Goal: Task Accomplishment & Management: Complete application form

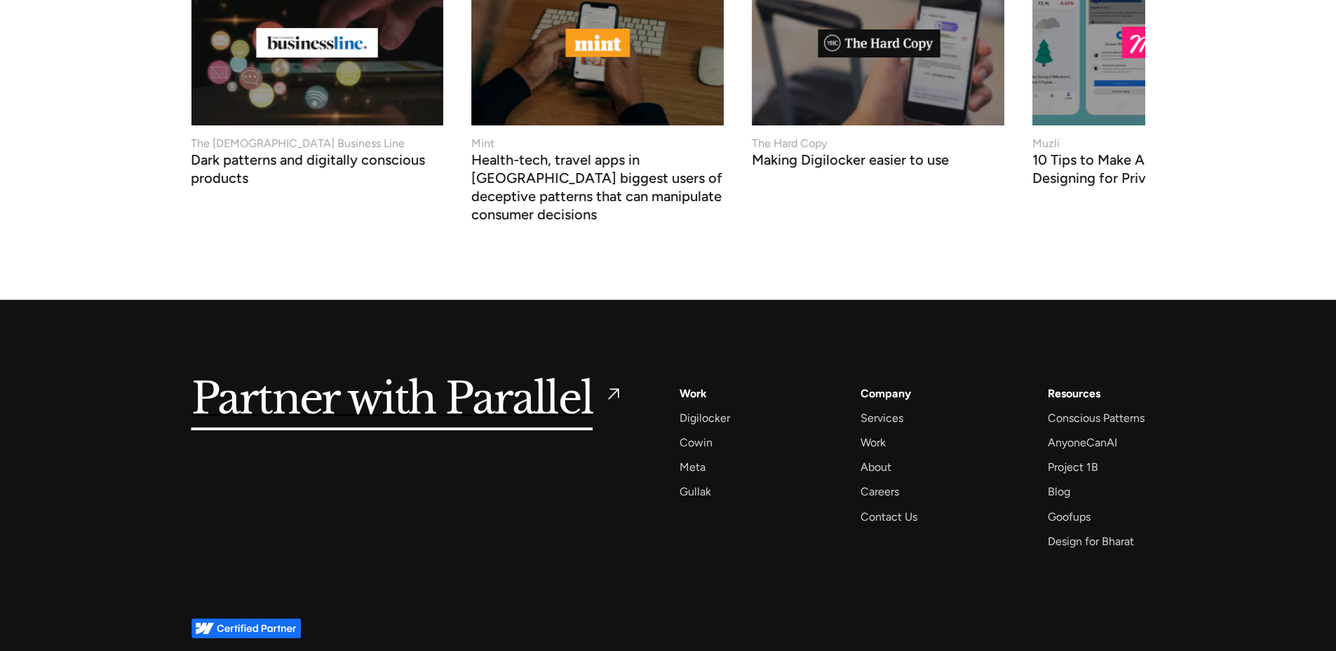
scroll to position [5959, 0]
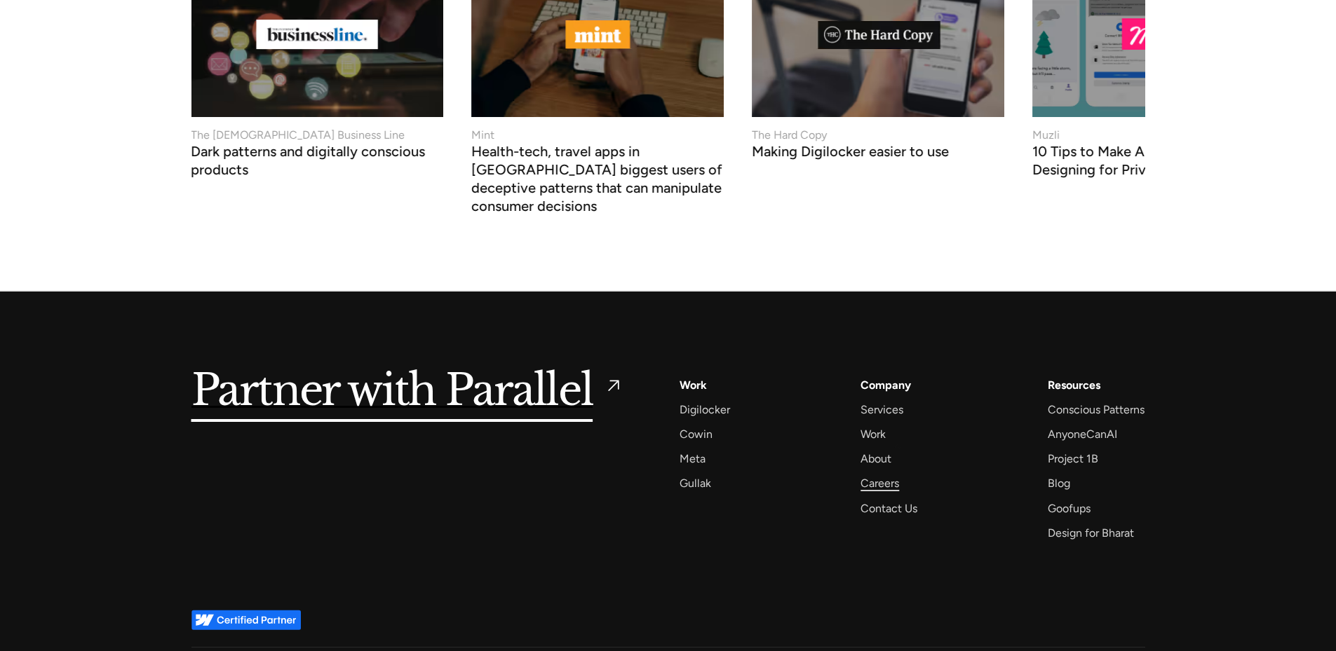
click at [894, 474] on div "Careers" at bounding box center [879, 483] width 39 height 19
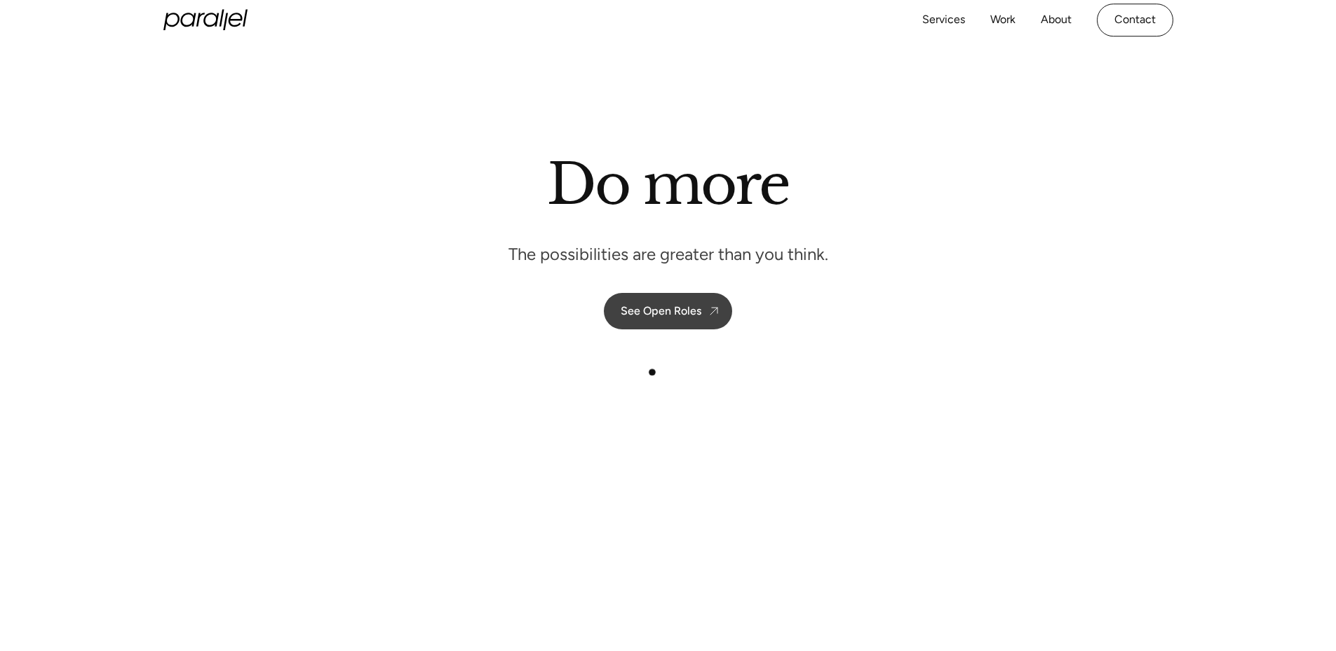
click at [658, 297] on link "See Open Roles" at bounding box center [668, 311] width 128 height 36
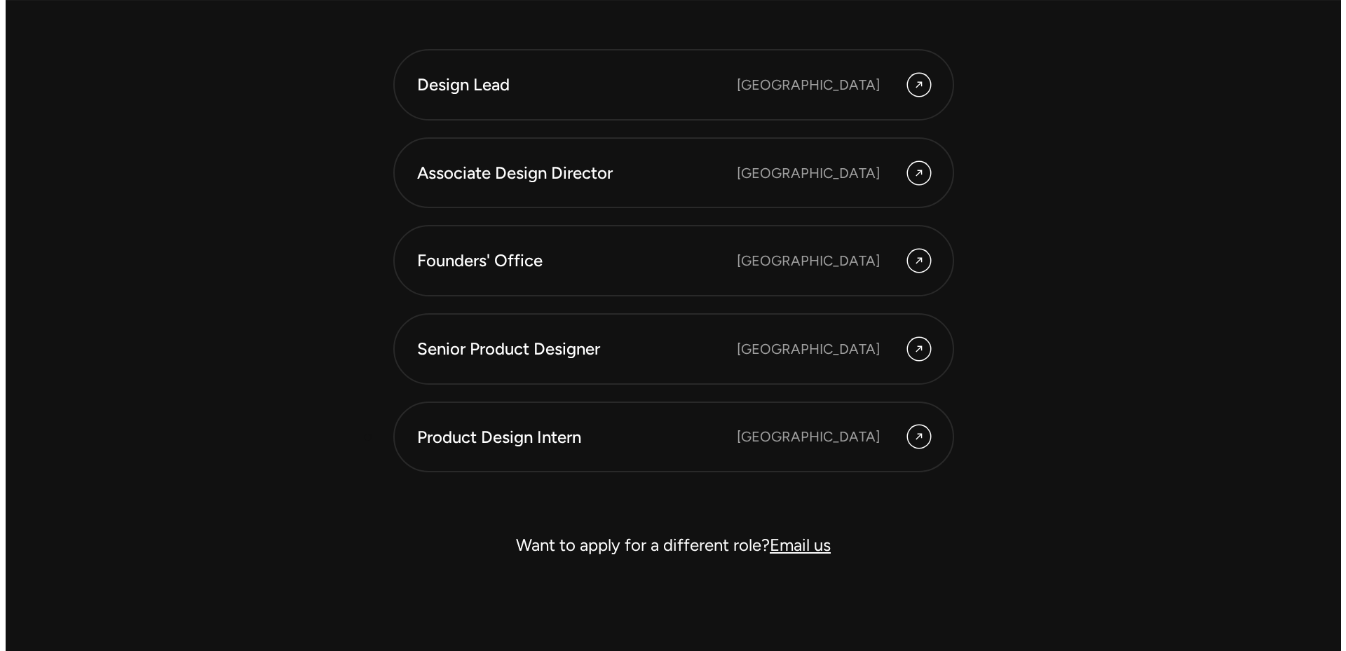
scroll to position [4090, 0]
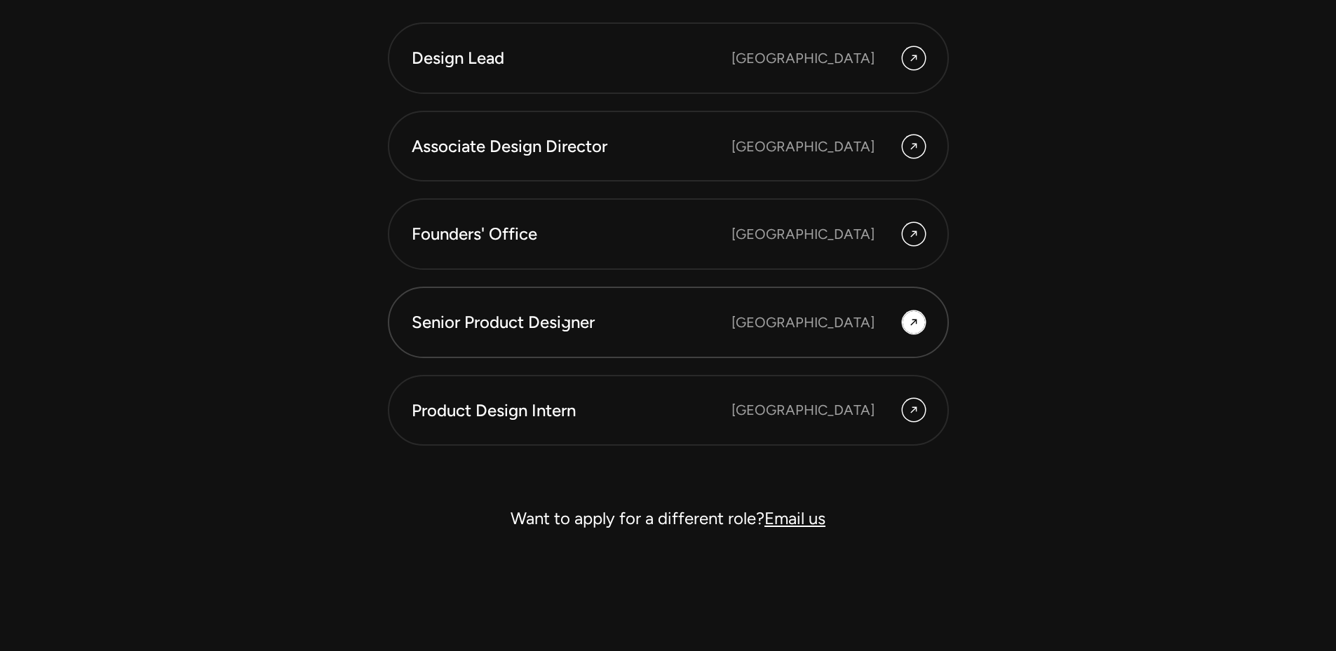
click at [562, 322] on div "Senior Product Designer" at bounding box center [572, 323] width 320 height 24
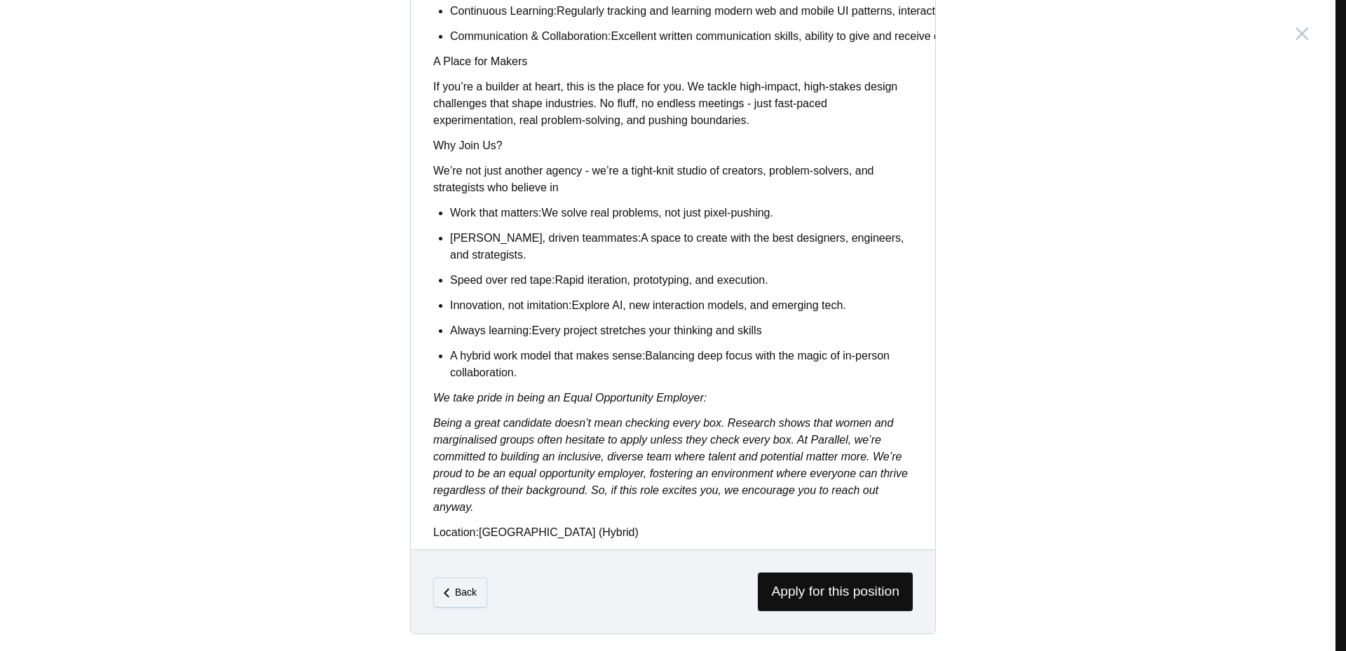
scroll to position [1038, 0]
